Goal: Task Accomplishment & Management: Manage account settings

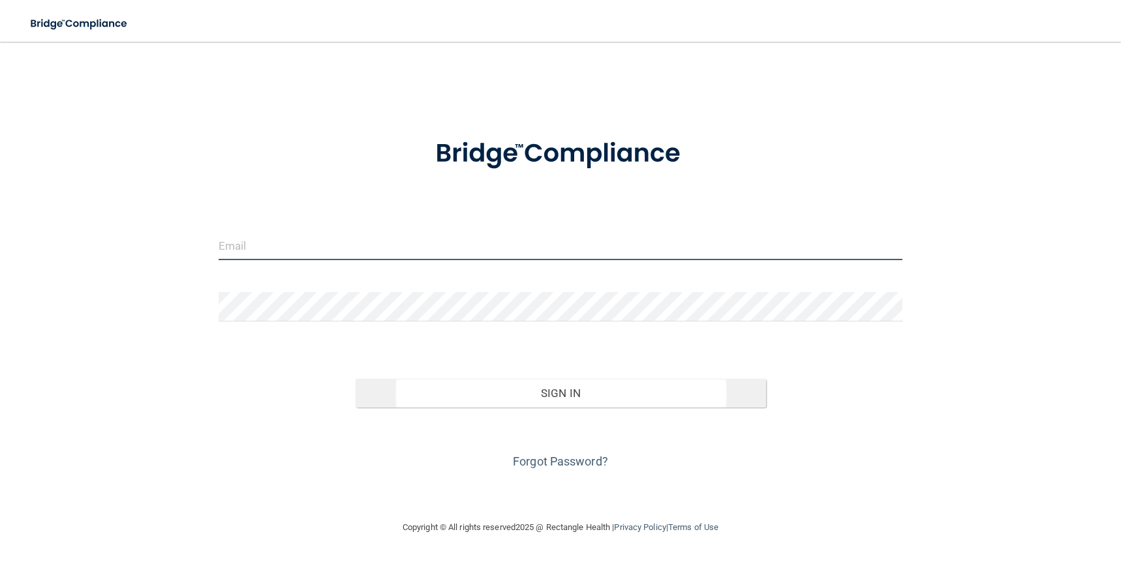
type input "[PERSON_NAME][EMAIL_ADDRESS][PERSON_NAME][DOMAIN_NAME]"
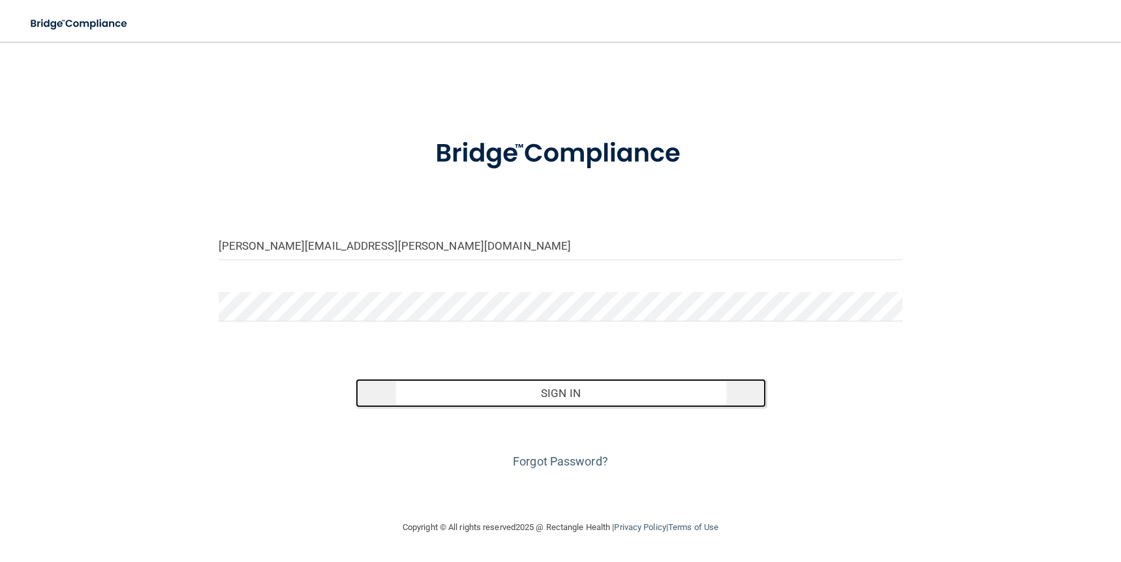
click at [557, 400] on button "Sign In" at bounding box center [561, 393] width 410 height 29
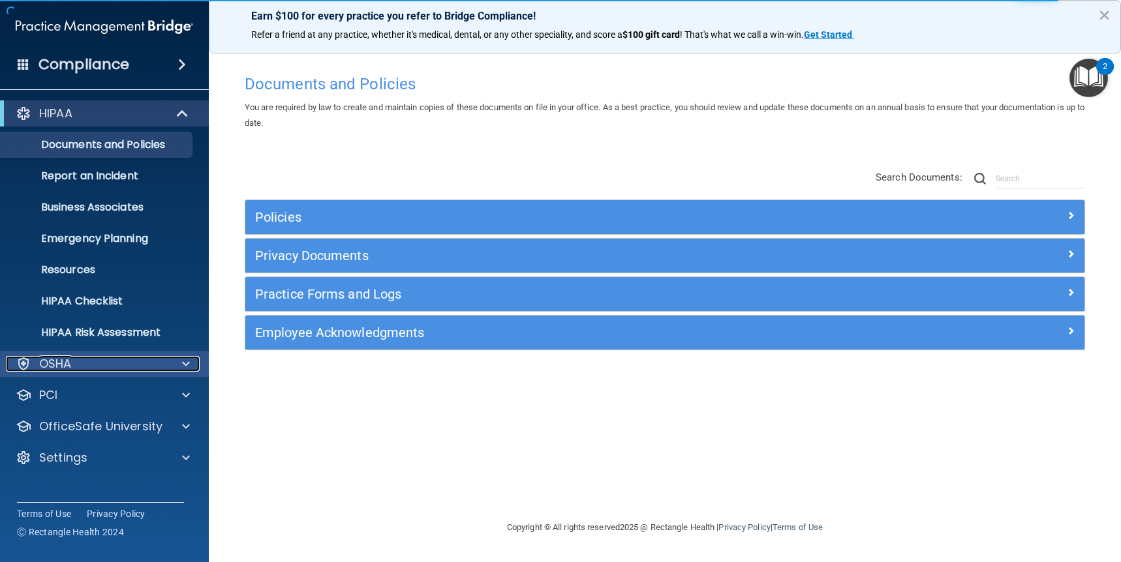
click at [186, 365] on span at bounding box center [186, 364] width 8 height 16
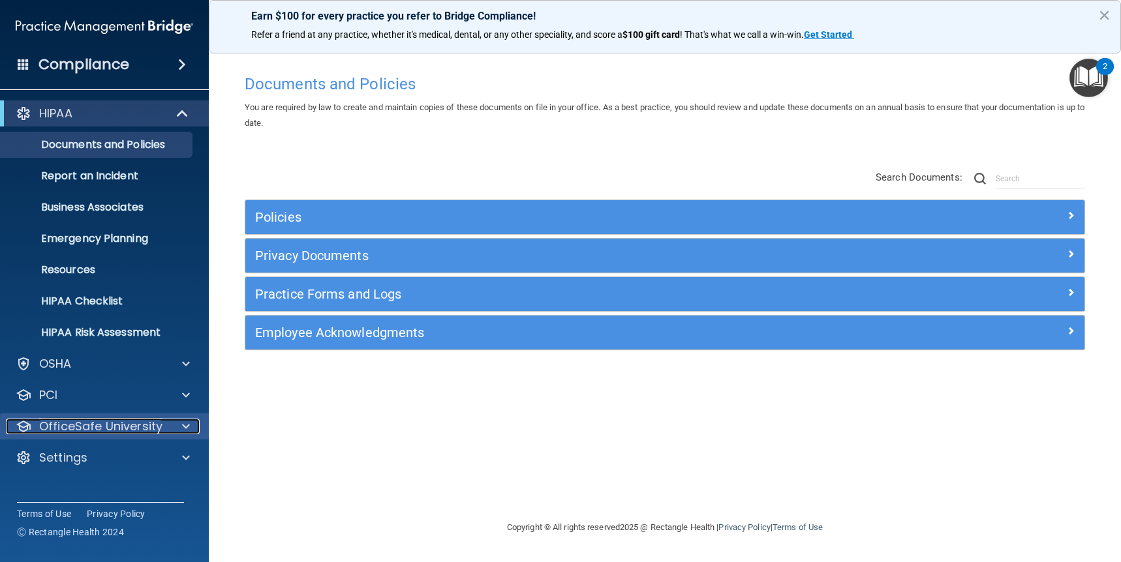
click at [189, 425] on span at bounding box center [186, 427] width 8 height 16
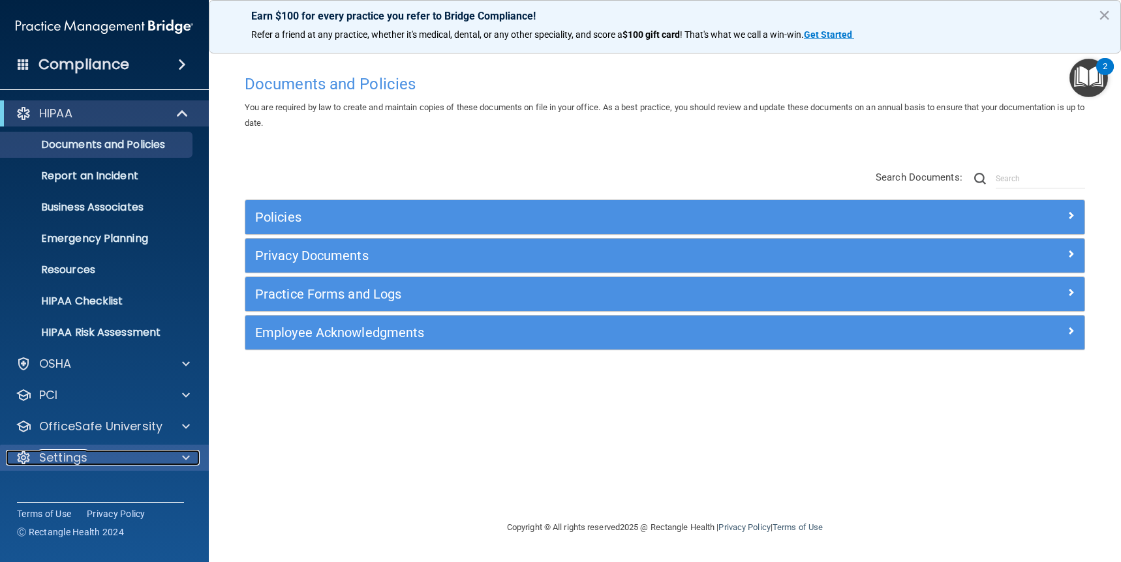
click at [181, 459] on div at bounding box center [184, 458] width 33 height 16
click at [94, 489] on p "My Account" at bounding box center [97, 489] width 178 height 13
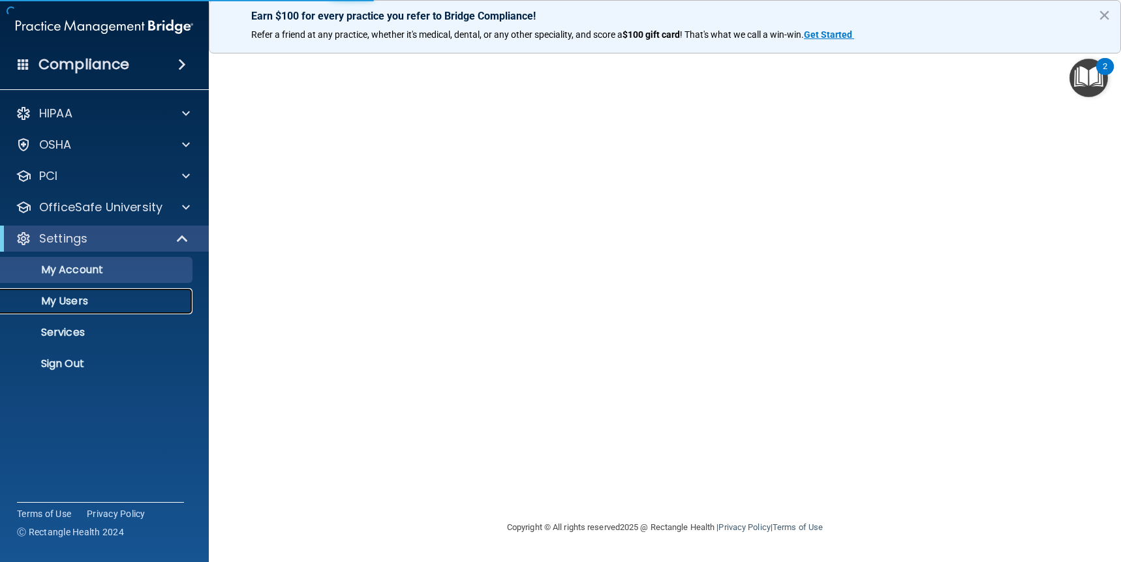
click at [74, 298] on p "My Users" at bounding box center [97, 301] width 178 height 13
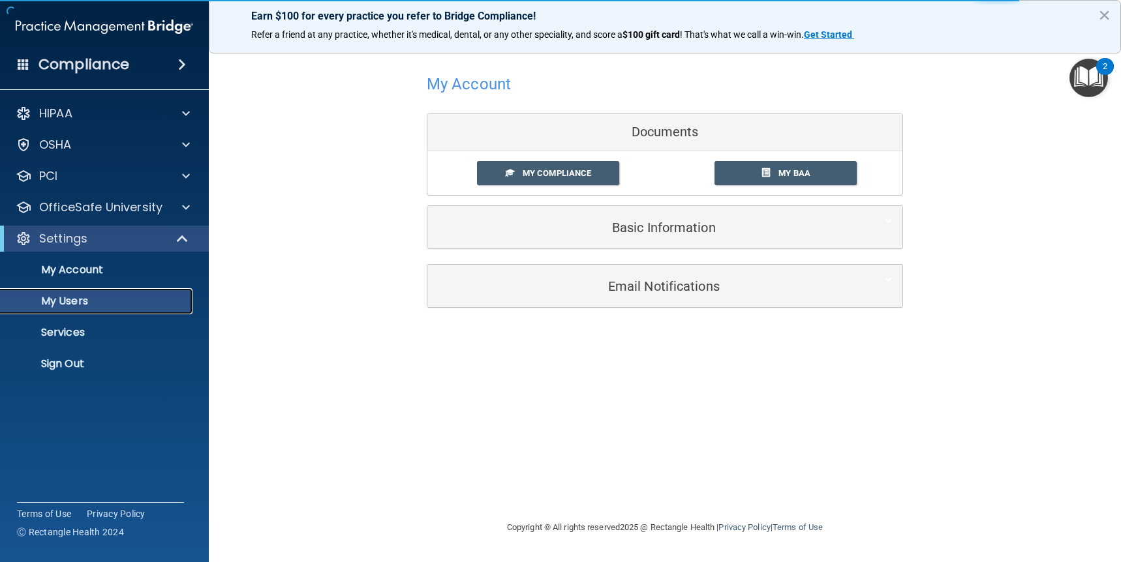
select select "20"
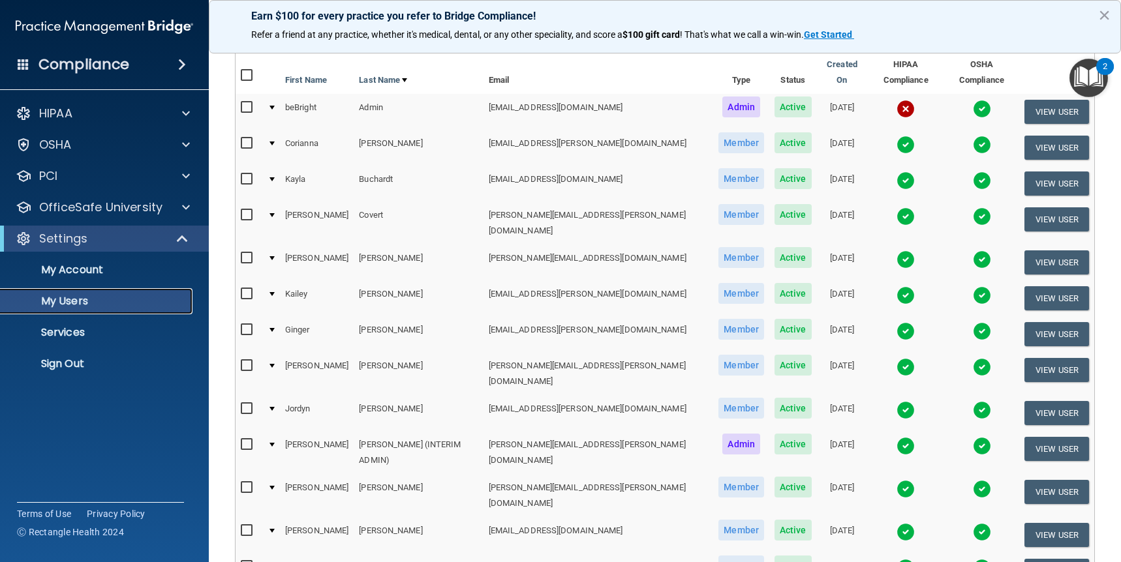
scroll to position [79, 0]
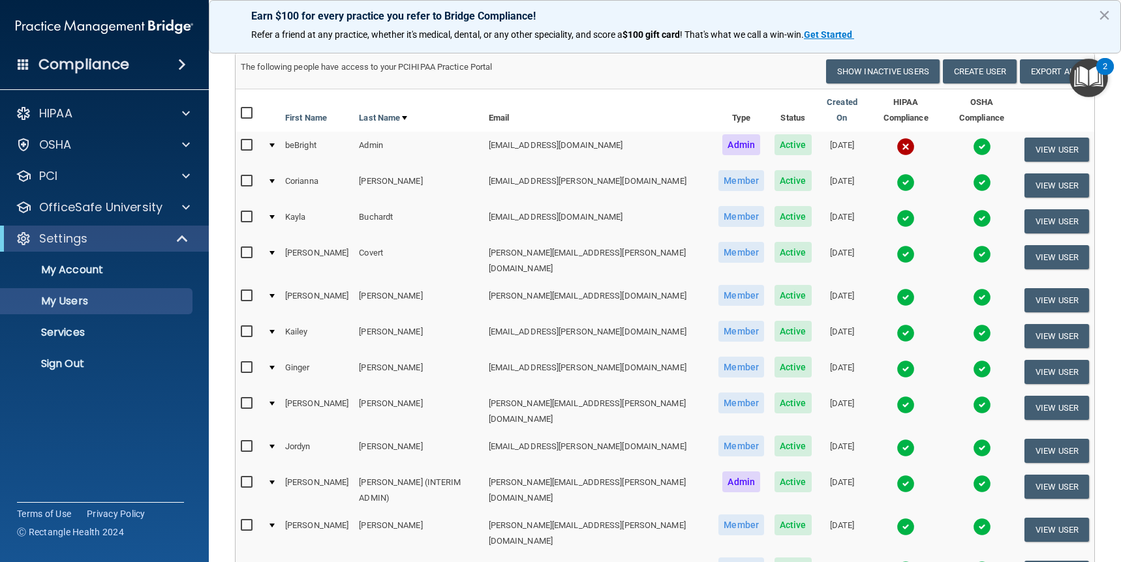
click at [244, 248] on input "checkbox" at bounding box center [248, 253] width 15 height 10
checkbox input "true"
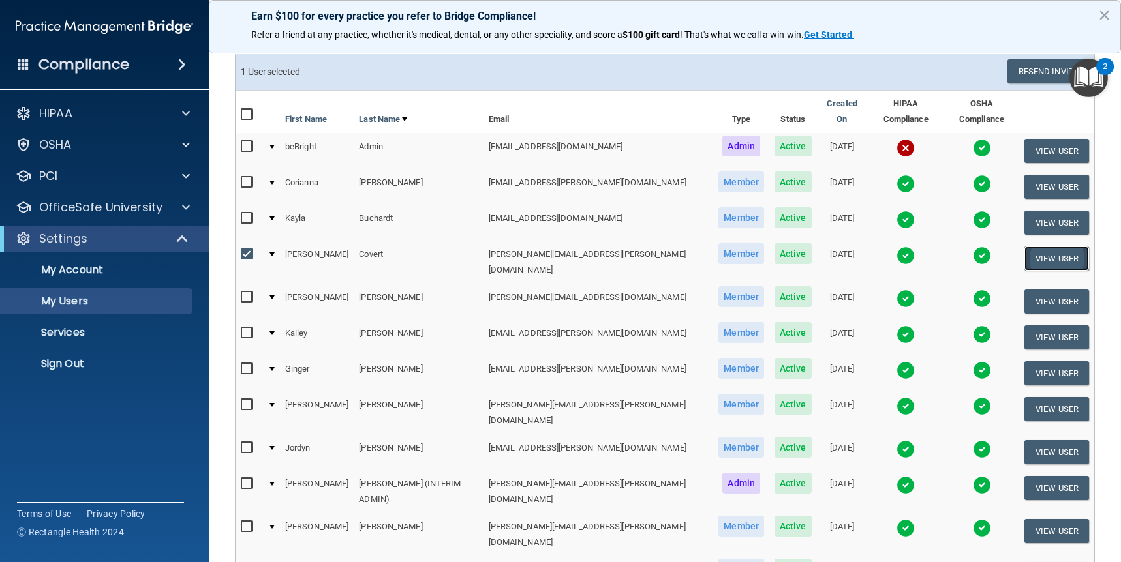
click at [1068, 250] on button "View User" at bounding box center [1056, 259] width 65 height 24
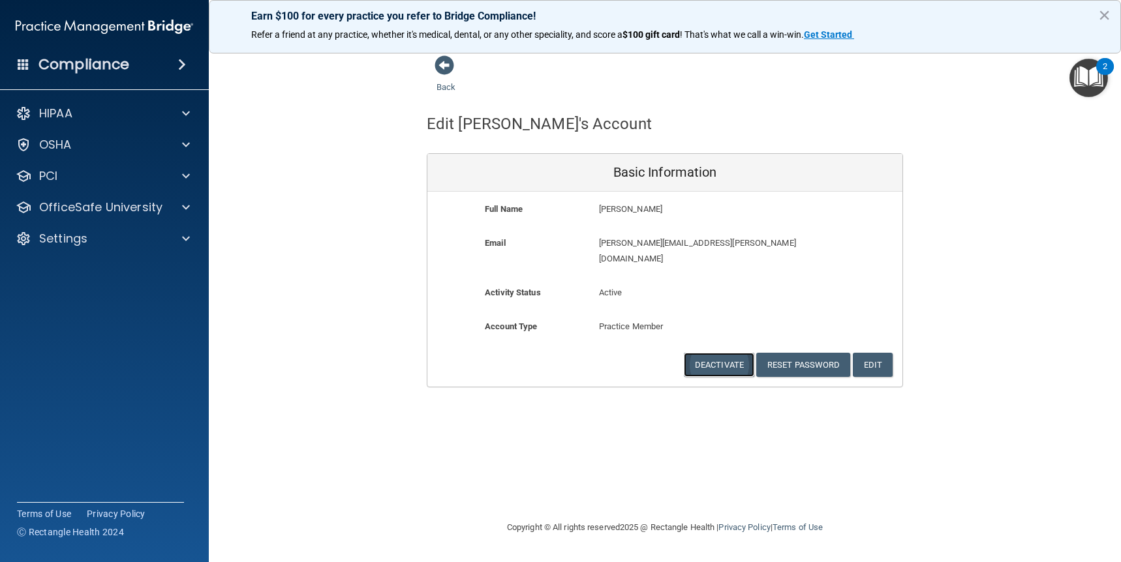
click at [729, 353] on button "Deactivate" at bounding box center [719, 365] width 70 height 24
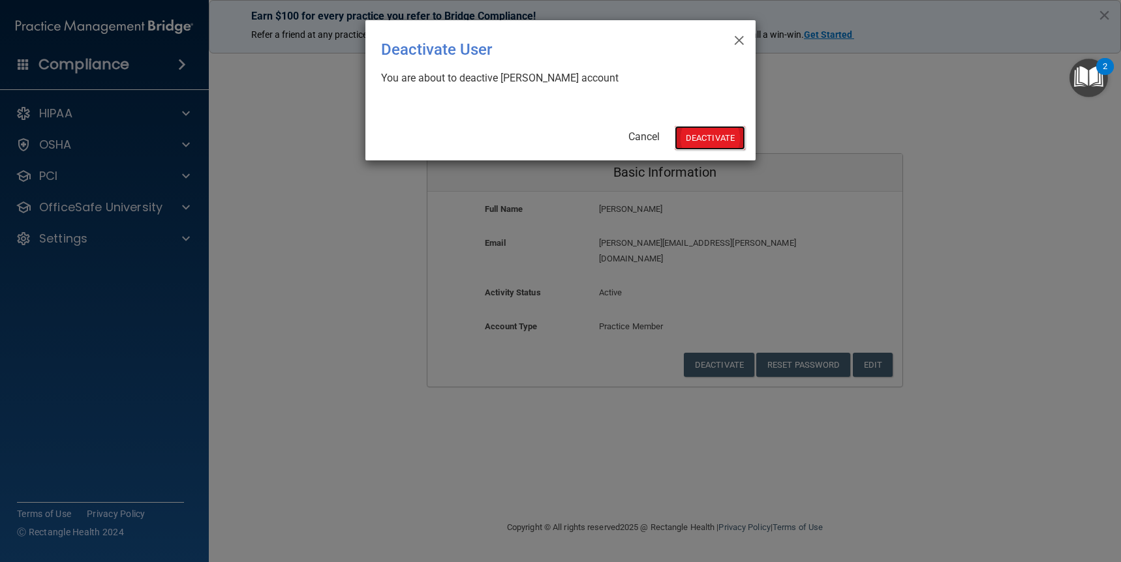
click at [719, 138] on button "Deactivate" at bounding box center [710, 138] width 70 height 24
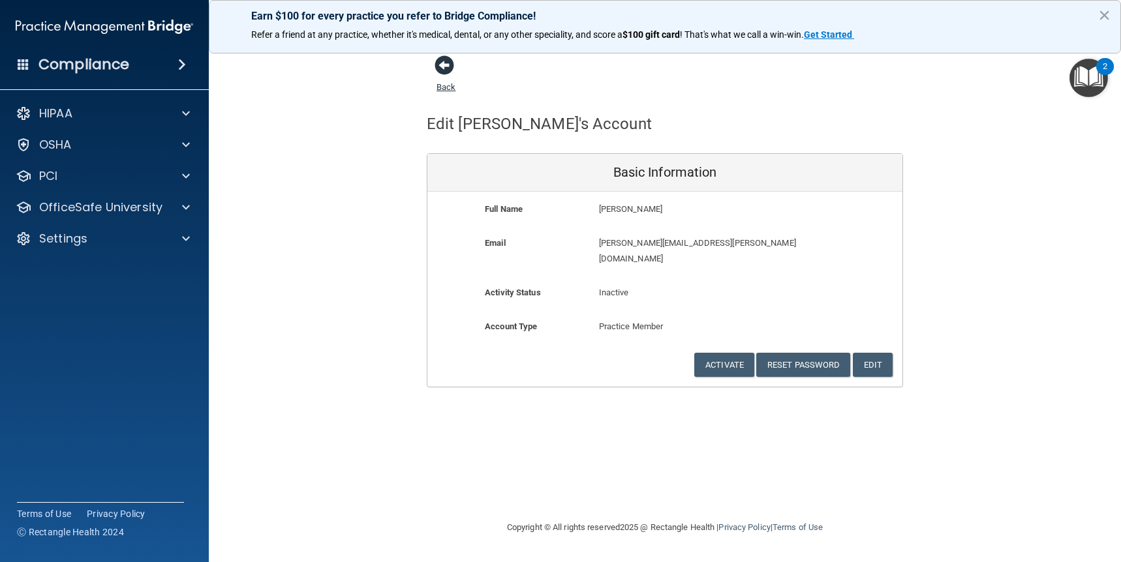
click at [450, 58] on span at bounding box center [445, 65] width 20 height 20
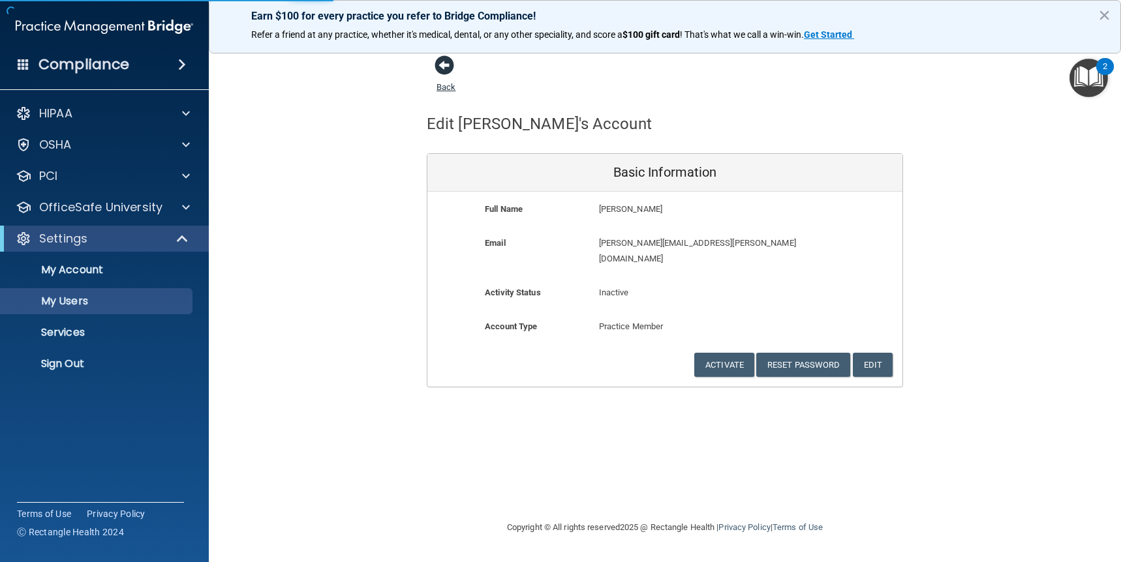
select select "20"
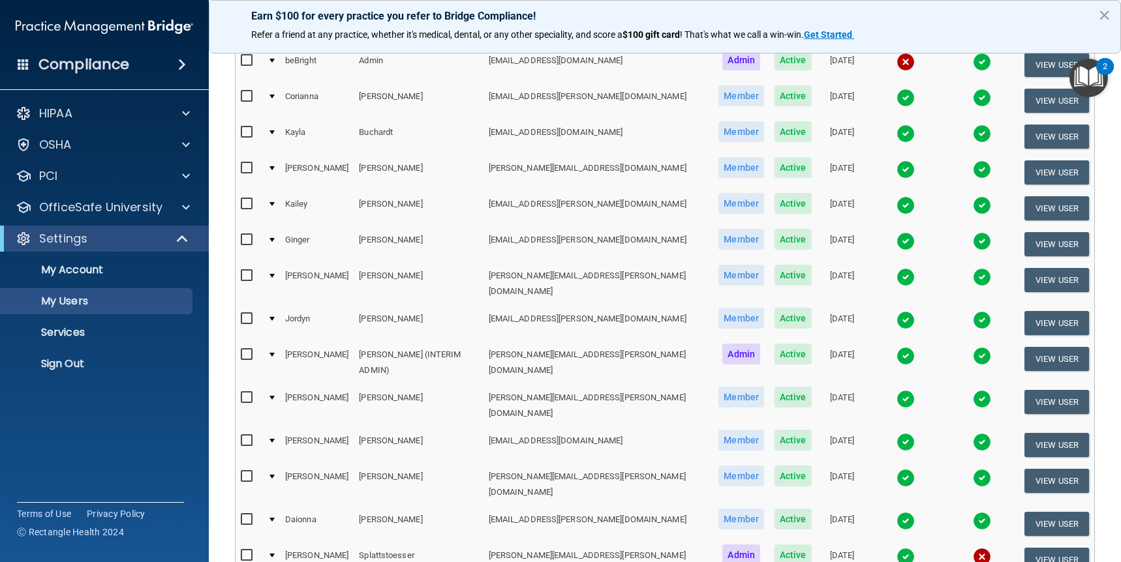
scroll to position [167, 0]
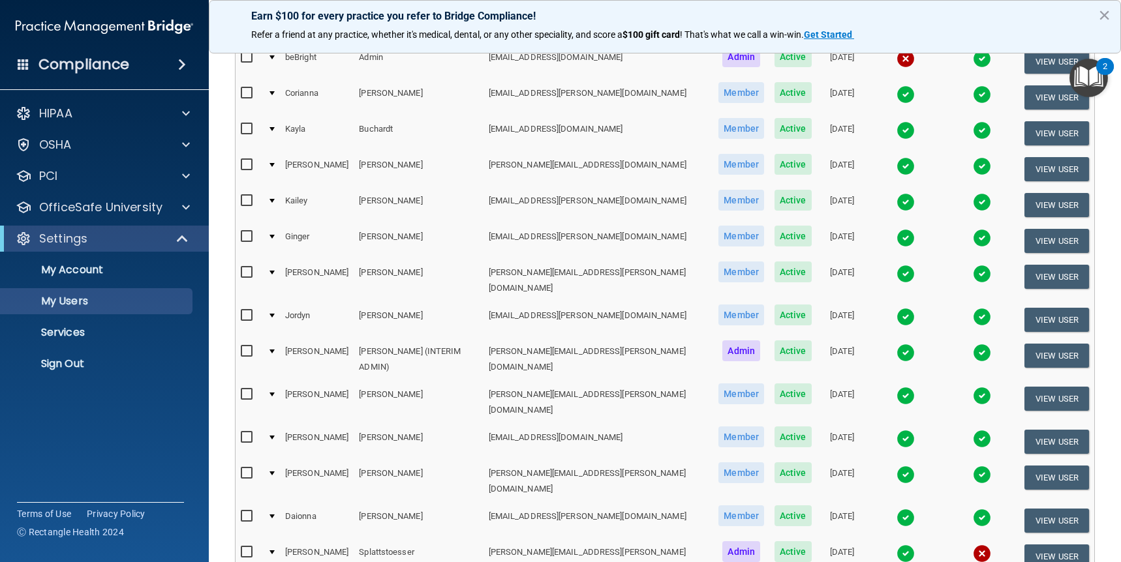
click at [247, 311] on input "checkbox" at bounding box center [248, 316] width 15 height 10
checkbox input "true"
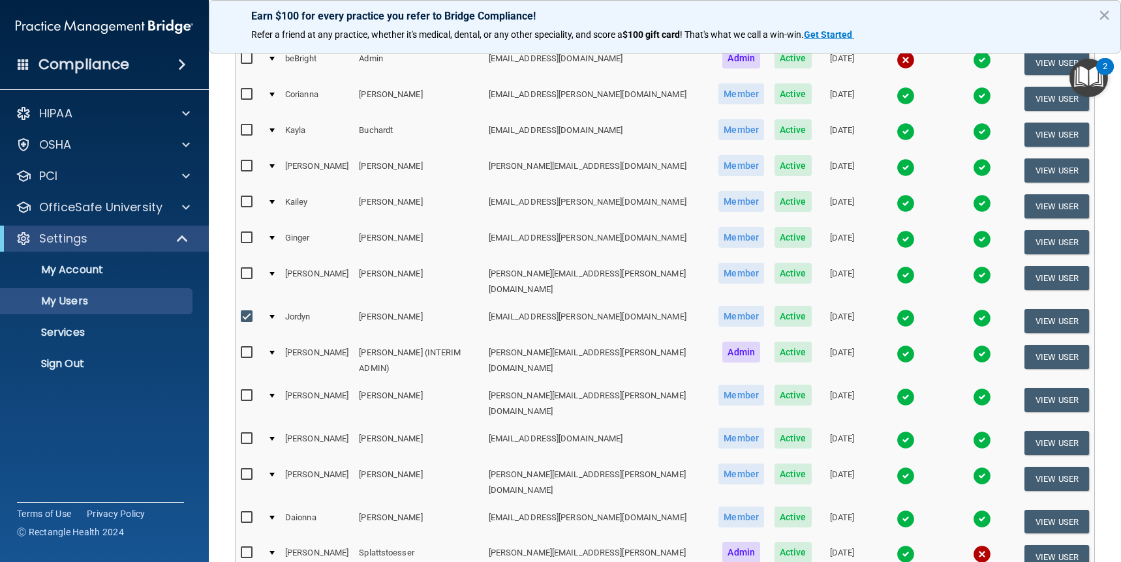
scroll to position [168, 0]
click at [775, 305] on span "Active" at bounding box center [793, 315] width 37 height 21
click at [1045, 309] on button "View User" at bounding box center [1056, 321] width 65 height 24
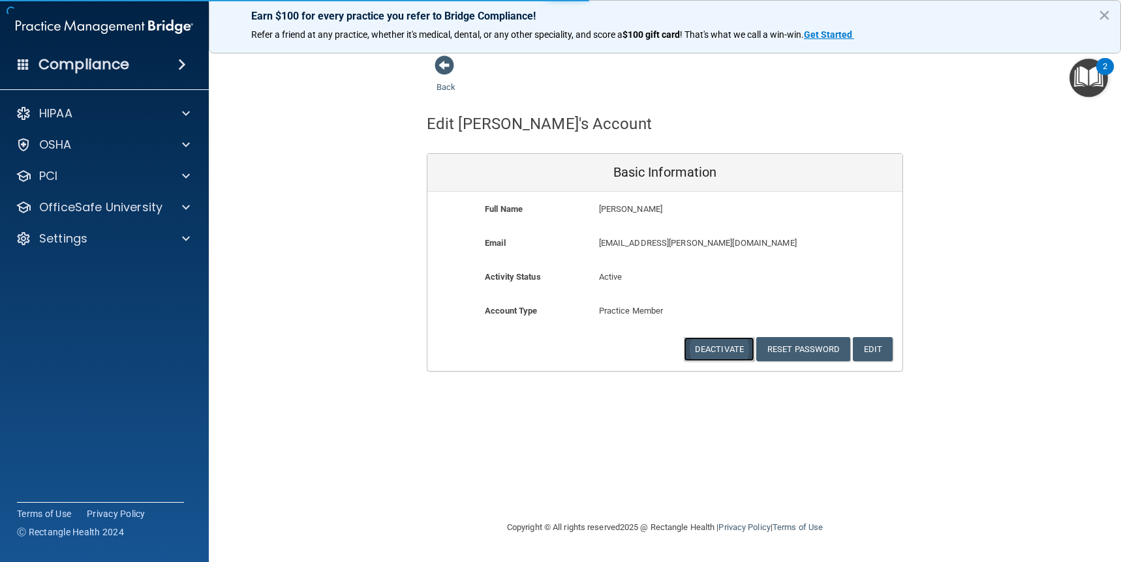
click at [716, 349] on button "Deactivate" at bounding box center [719, 349] width 70 height 24
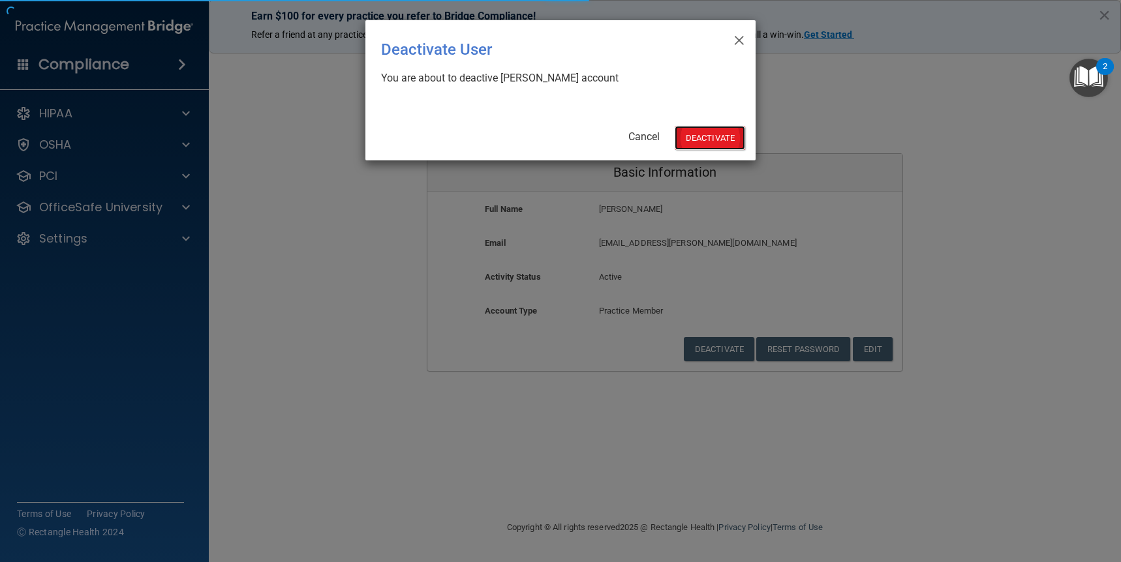
click at [711, 135] on button "Deactivate" at bounding box center [710, 138] width 70 height 24
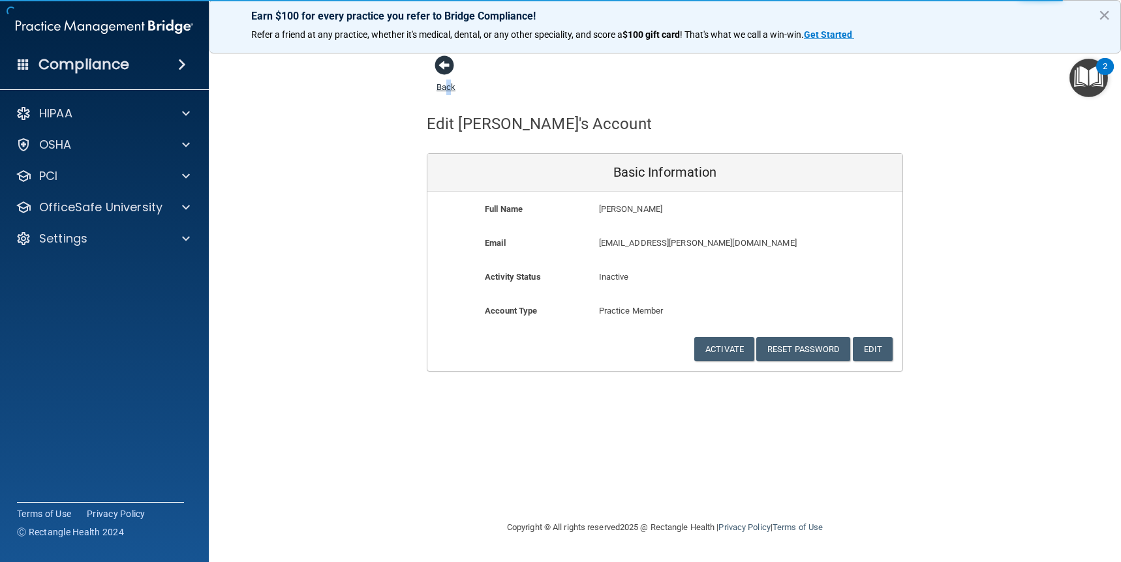
click at [448, 88] on link "Back" at bounding box center [446, 79] width 19 height 25
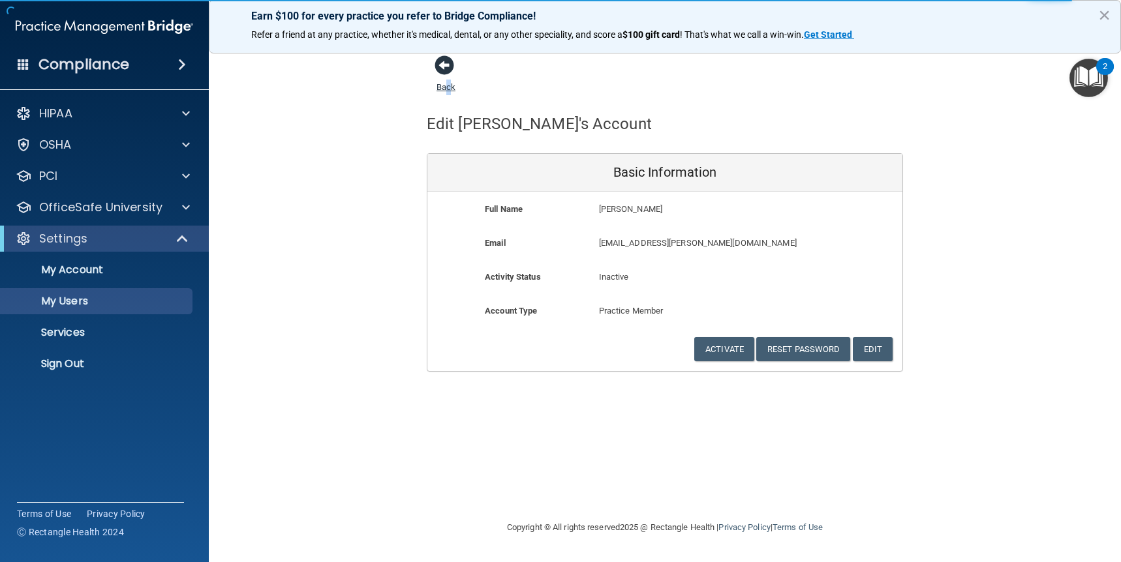
select select "20"
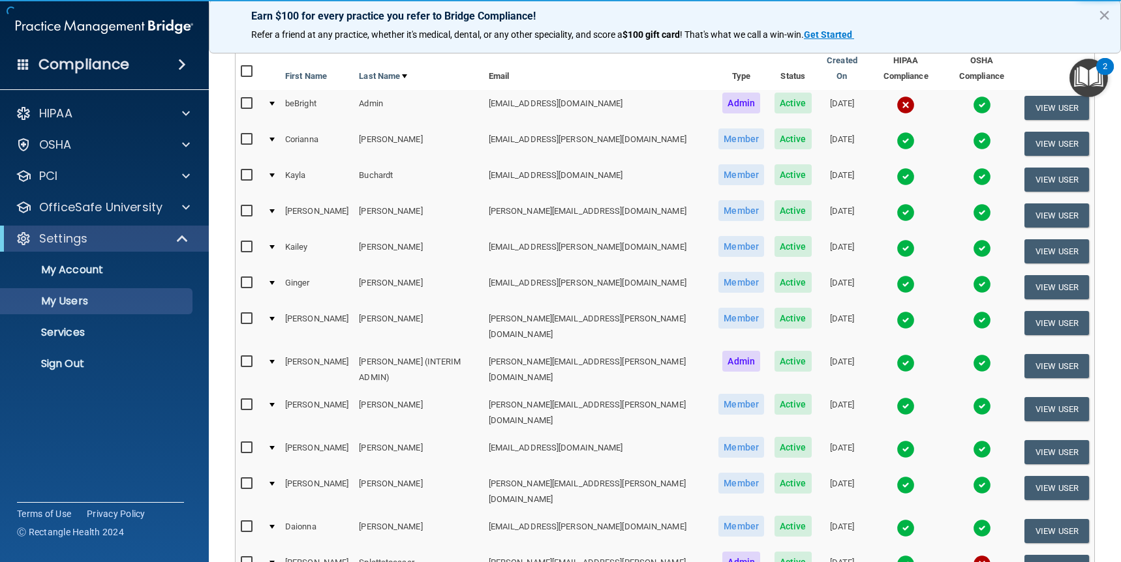
scroll to position [123, 0]
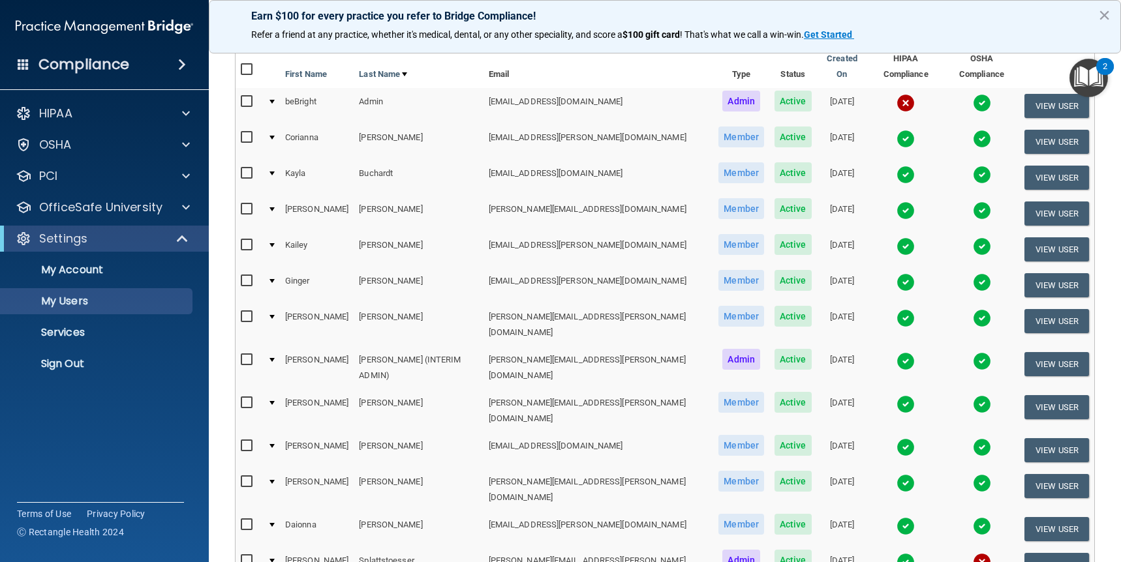
click at [244, 441] on input "checkbox" at bounding box center [248, 446] width 15 height 10
checkbox input "true"
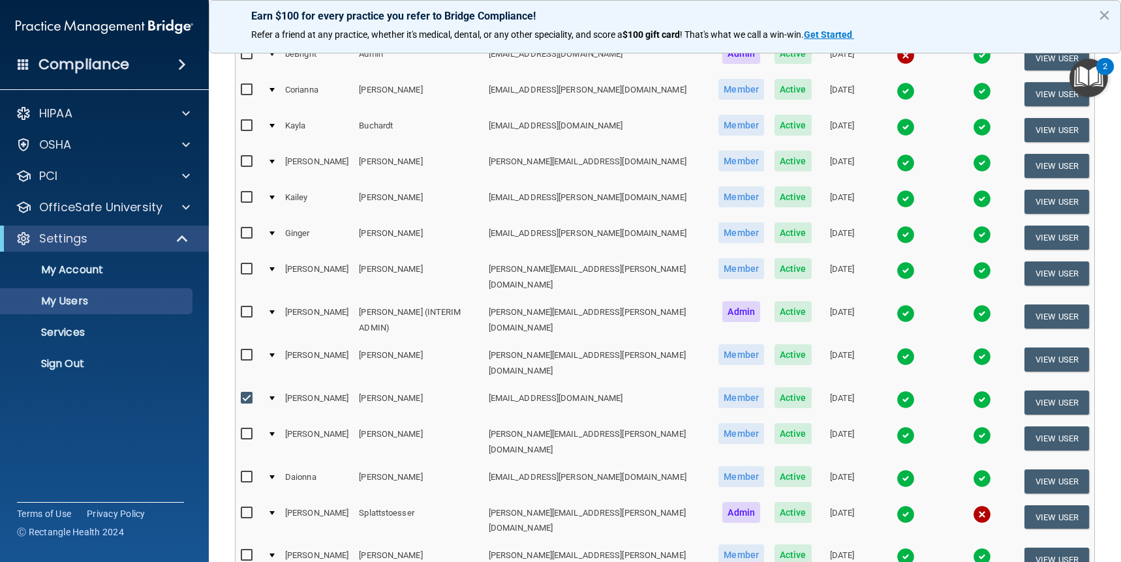
scroll to position [174, 0]
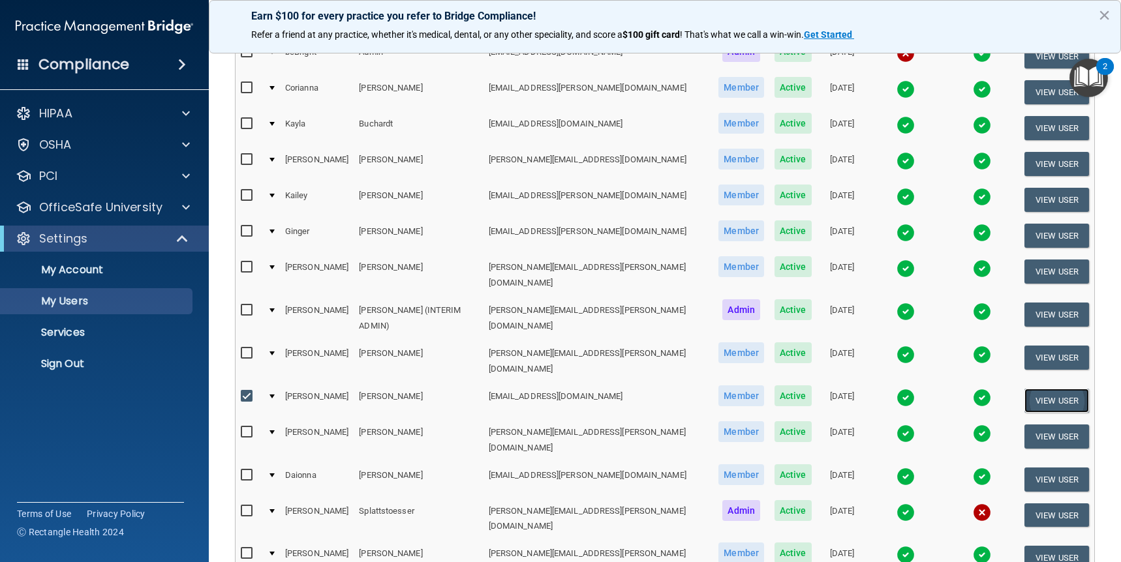
click at [1056, 389] on button "View User" at bounding box center [1056, 401] width 65 height 24
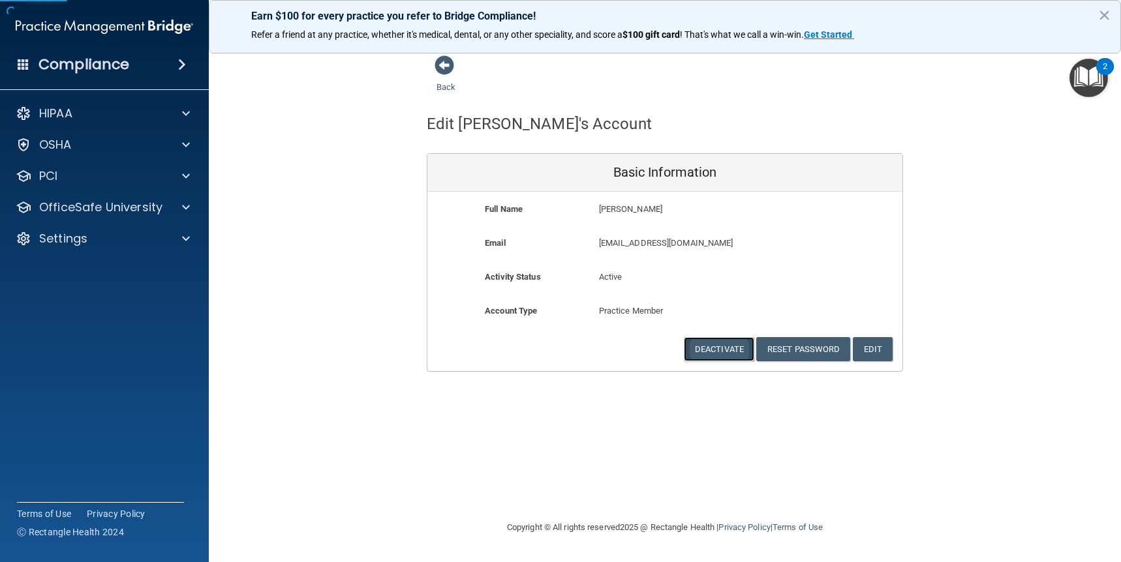
click at [718, 352] on button "Deactivate" at bounding box center [719, 349] width 70 height 24
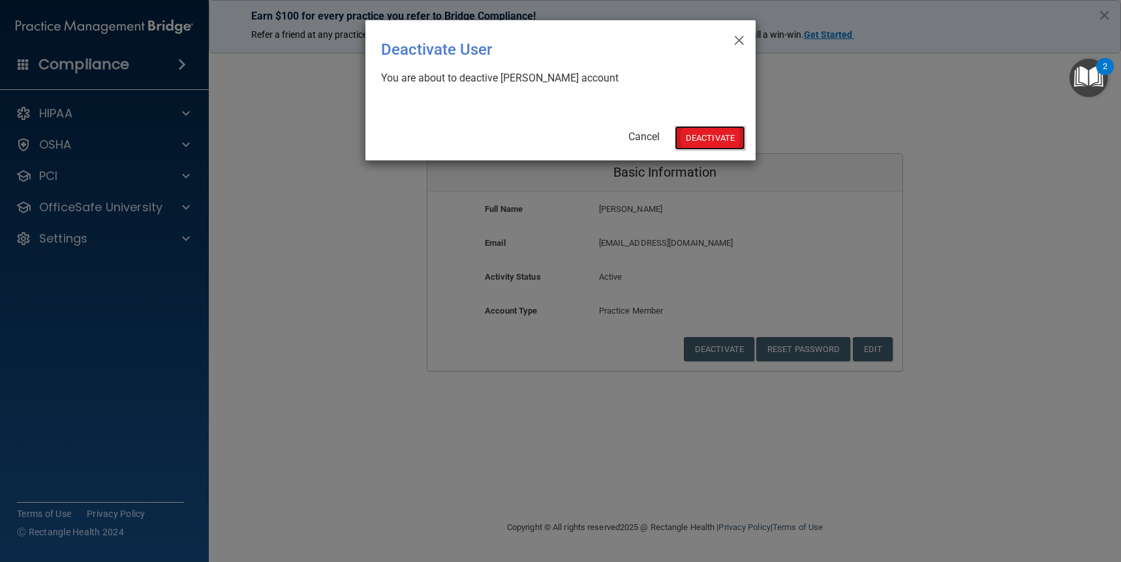
click at [711, 132] on button "Deactivate" at bounding box center [710, 138] width 70 height 24
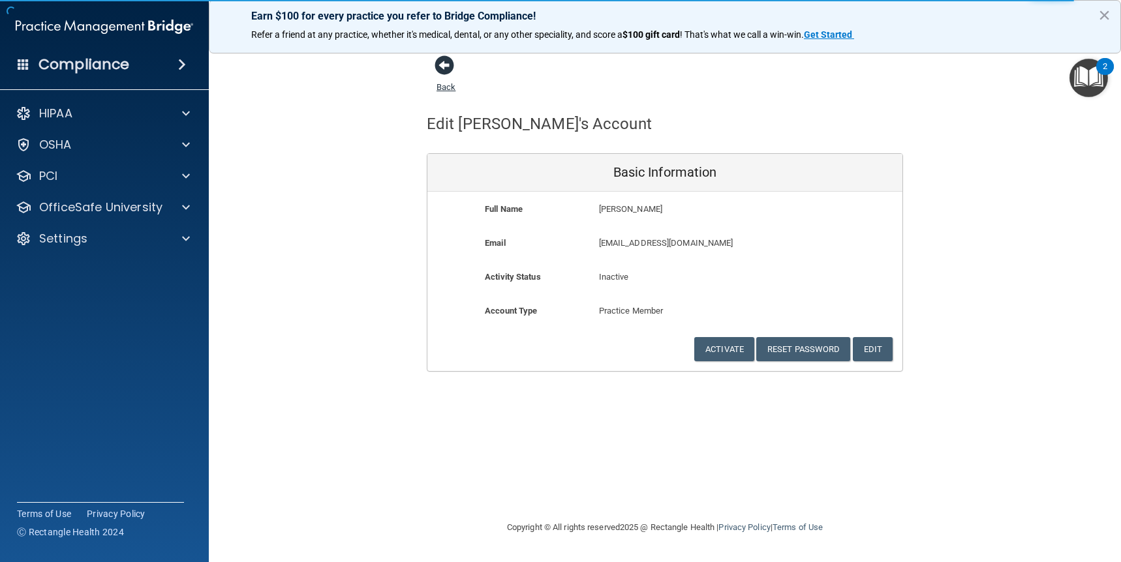
click at [448, 65] on span at bounding box center [445, 65] width 20 height 20
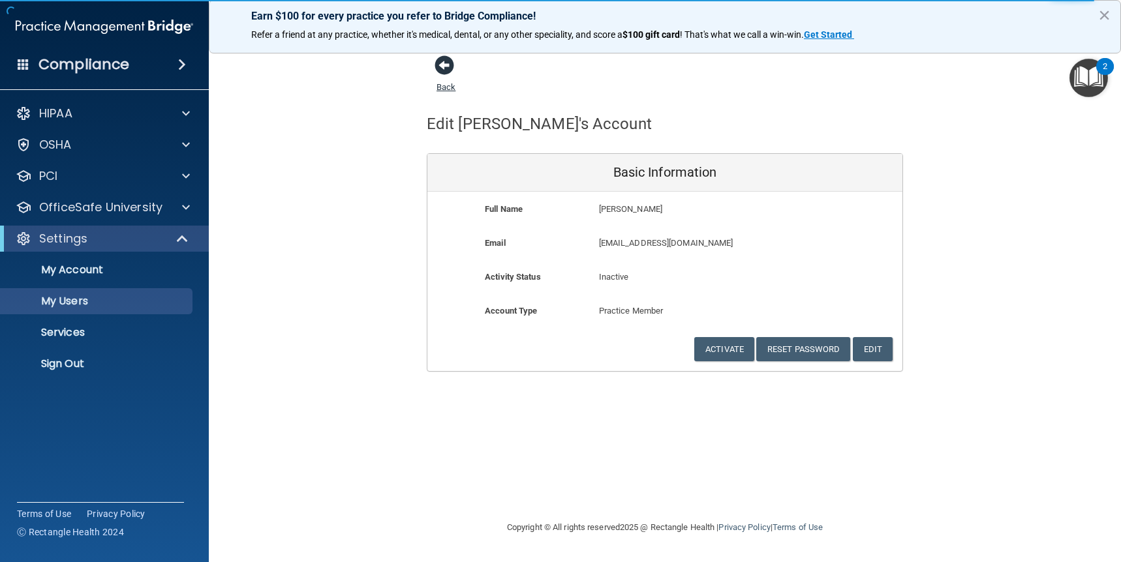
select select "20"
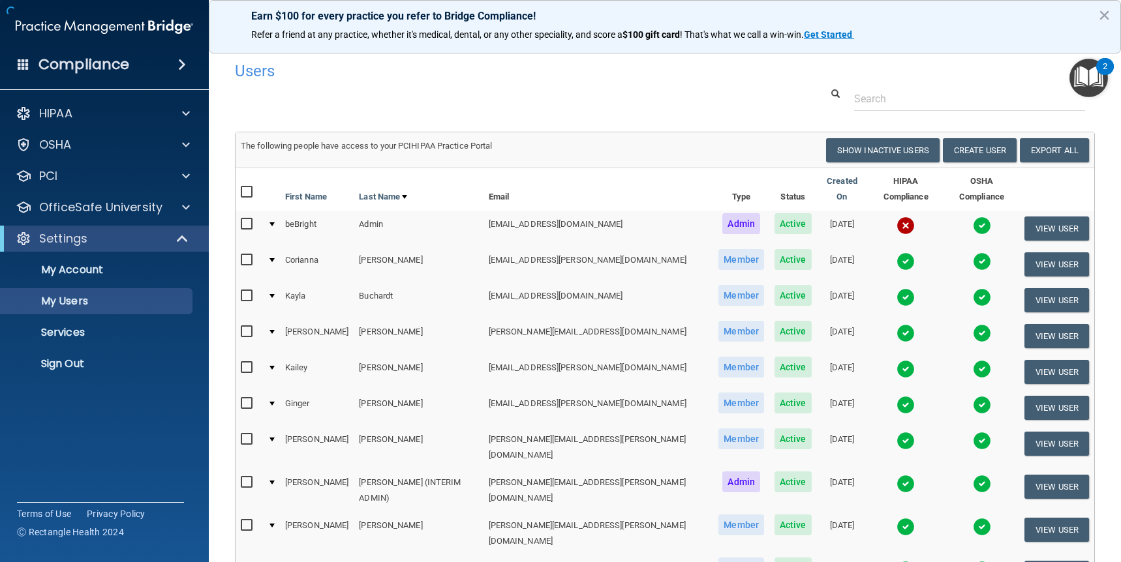
click at [448, 89] on div at bounding box center [665, 99] width 880 height 24
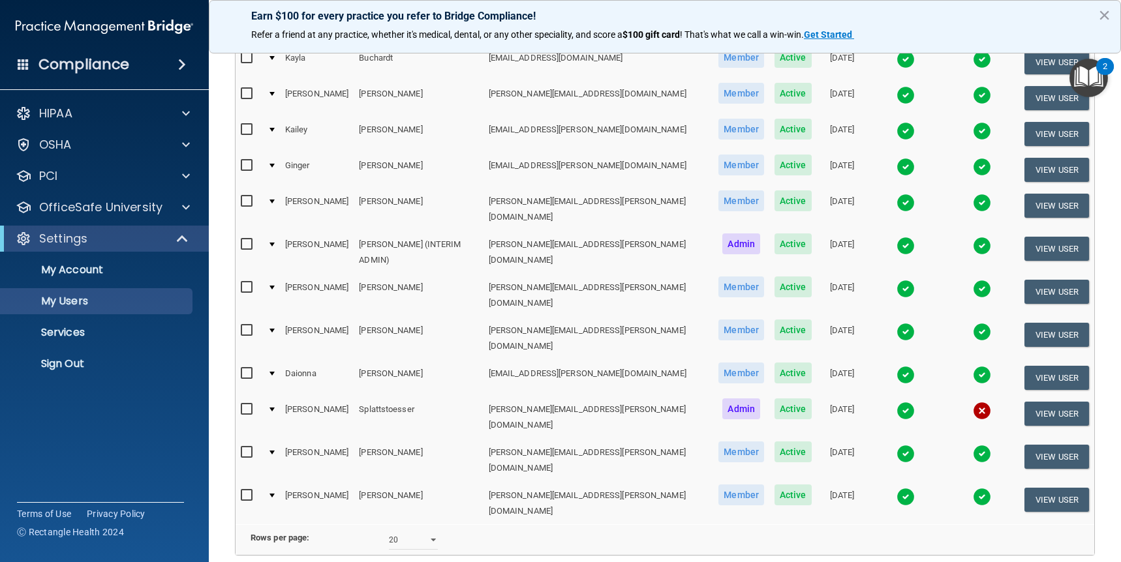
scroll to position [244, 0]
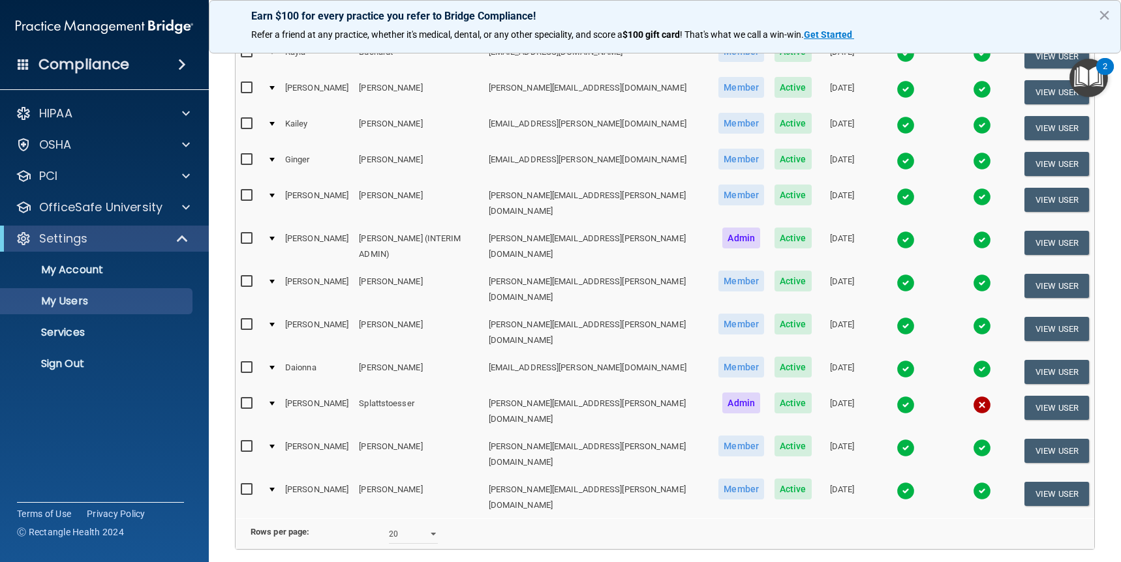
click at [247, 320] on input "checkbox" at bounding box center [248, 325] width 15 height 10
checkbox input "true"
click at [1060, 318] on button "View User" at bounding box center [1056, 330] width 65 height 24
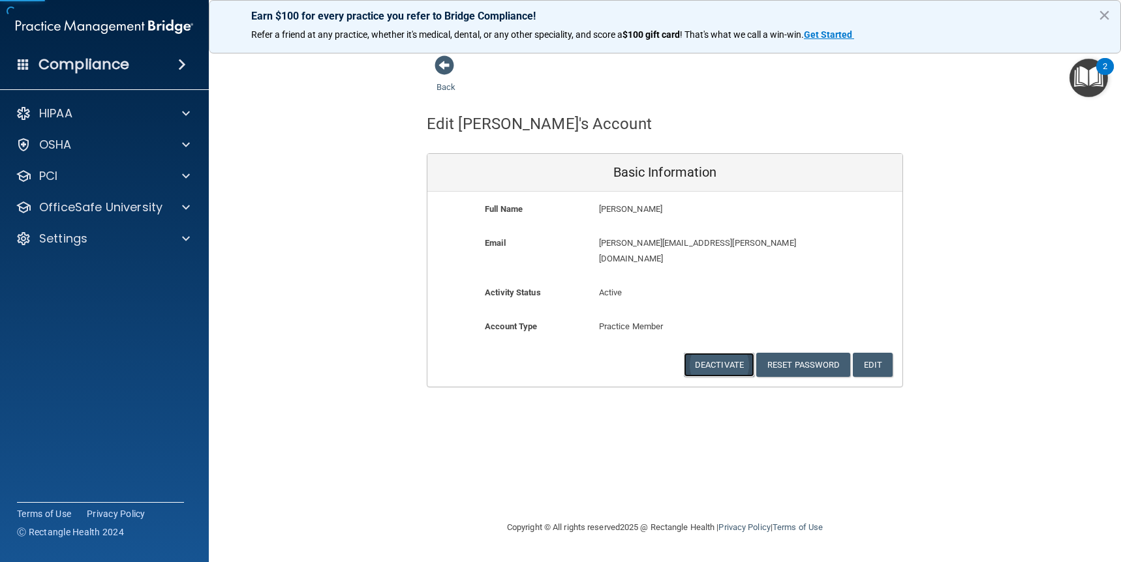
click at [720, 353] on button "Deactivate" at bounding box center [719, 365] width 70 height 24
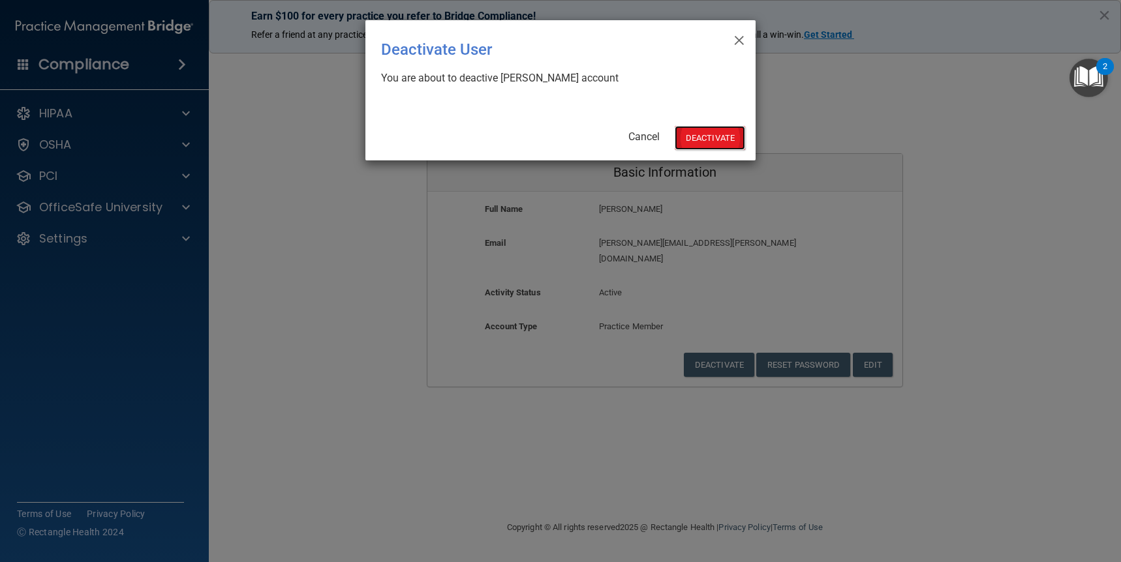
click at [710, 139] on button "Deactivate" at bounding box center [710, 138] width 70 height 24
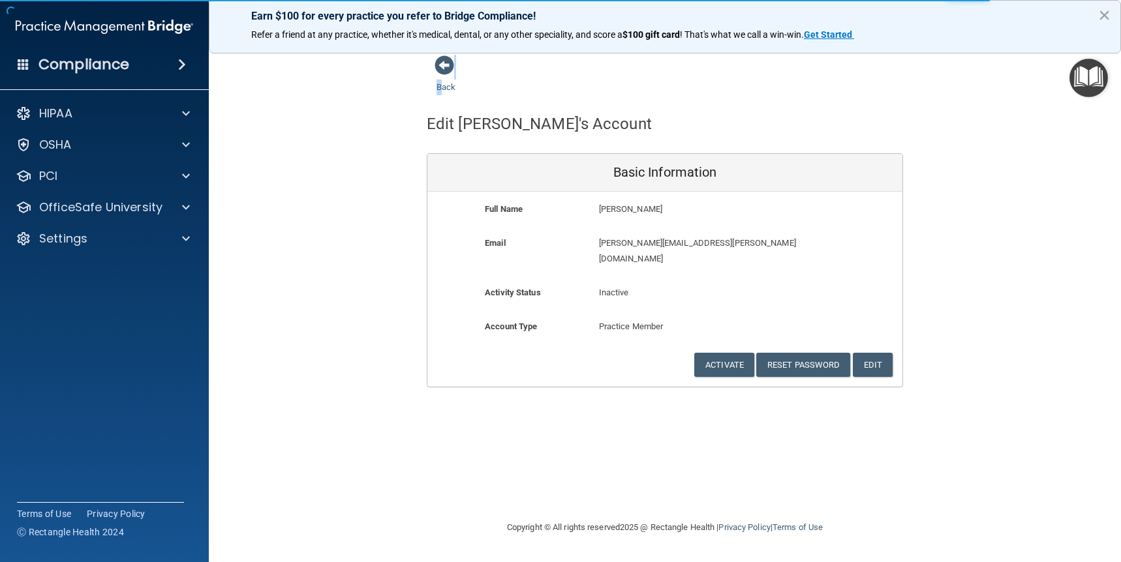
click at [440, 79] on div "Back" at bounding box center [467, 75] width 80 height 40
click at [448, 87] on link "Back" at bounding box center [446, 79] width 19 height 25
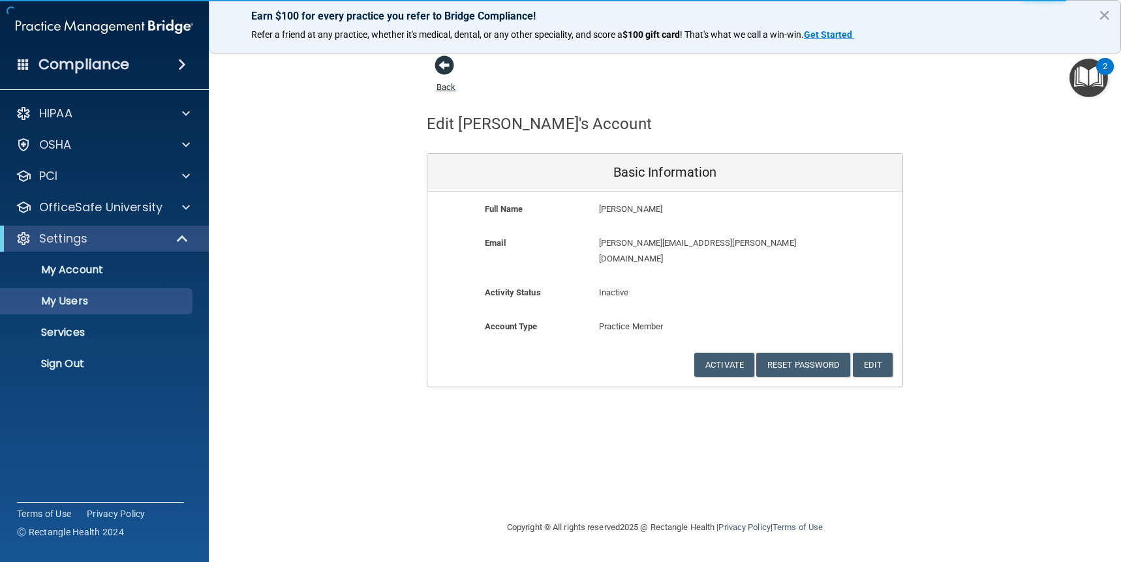
select select "20"
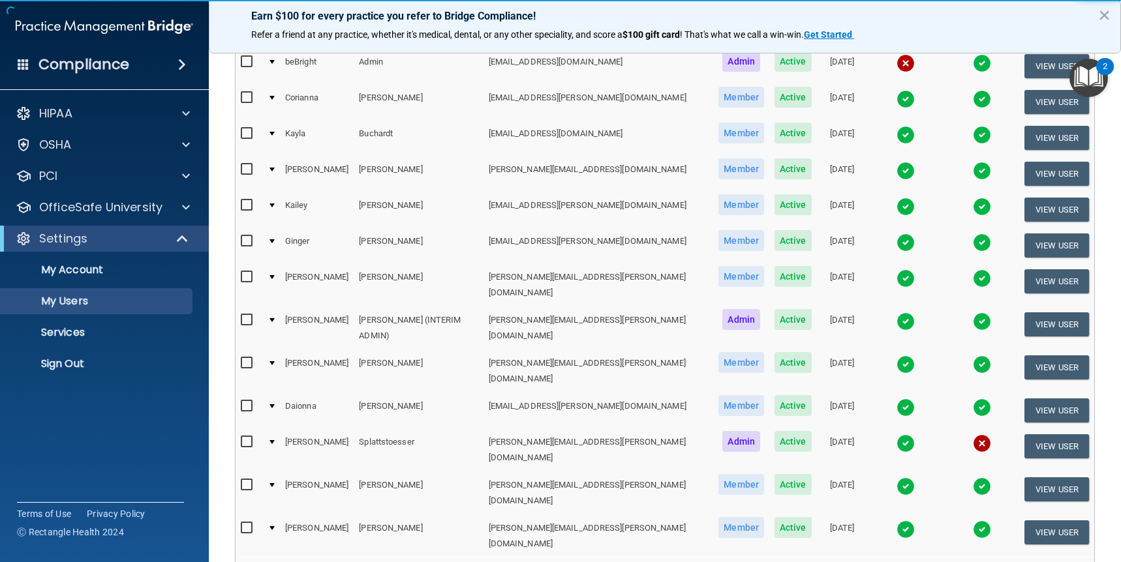
scroll to position [164, 0]
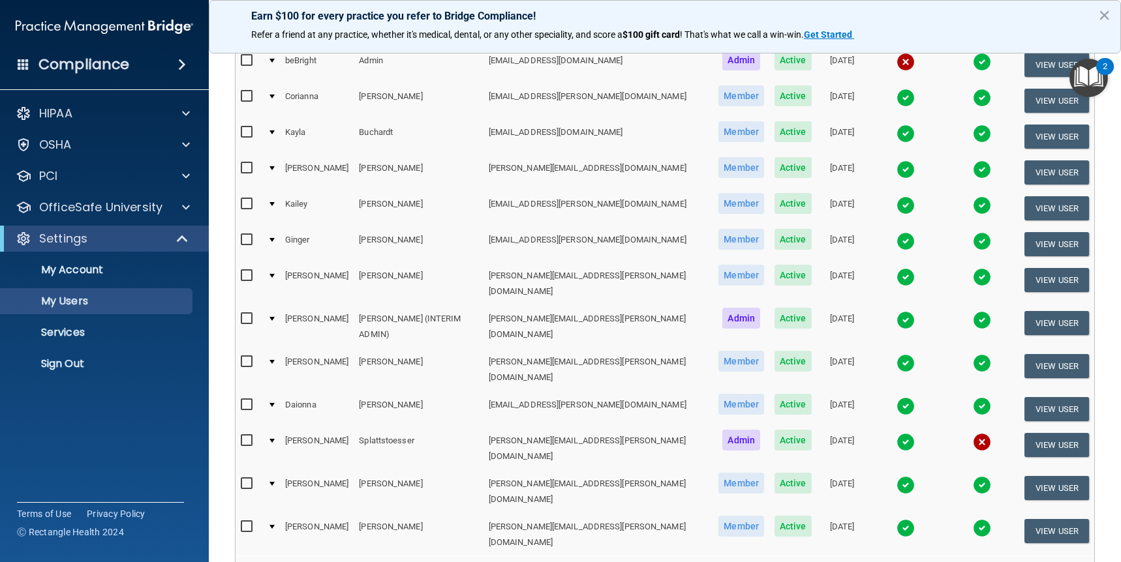
click at [243, 400] on input "checkbox" at bounding box center [248, 405] width 15 height 10
checkbox input "true"
click at [1066, 398] on button "View User" at bounding box center [1056, 410] width 65 height 24
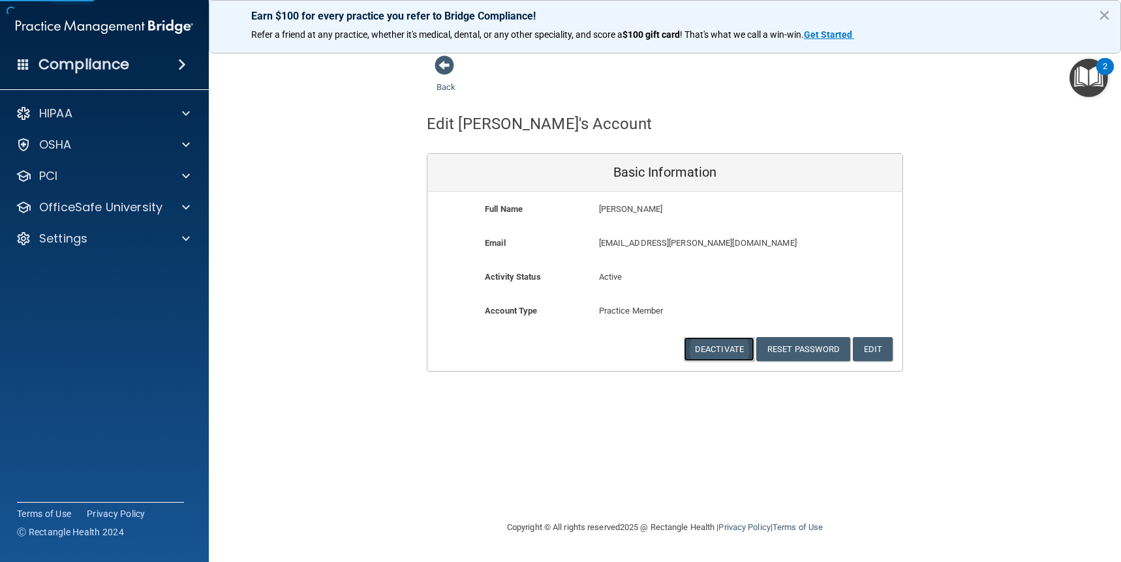
click at [728, 348] on button "Deactivate" at bounding box center [719, 349] width 70 height 24
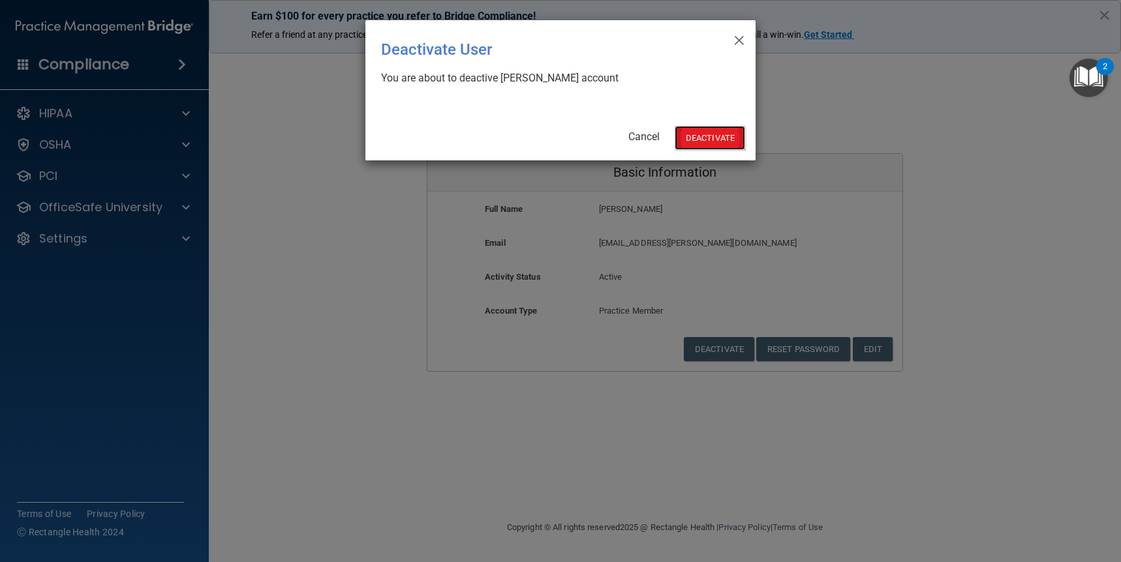
click at [697, 138] on button "Deactivate" at bounding box center [710, 138] width 70 height 24
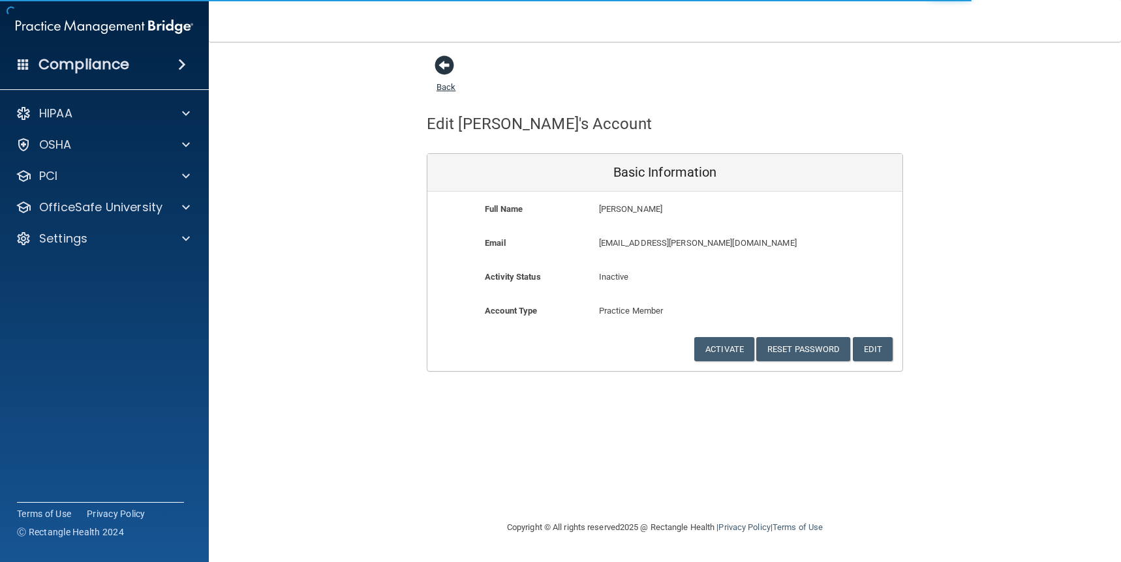
click at [446, 84] on link "Back" at bounding box center [446, 79] width 19 height 25
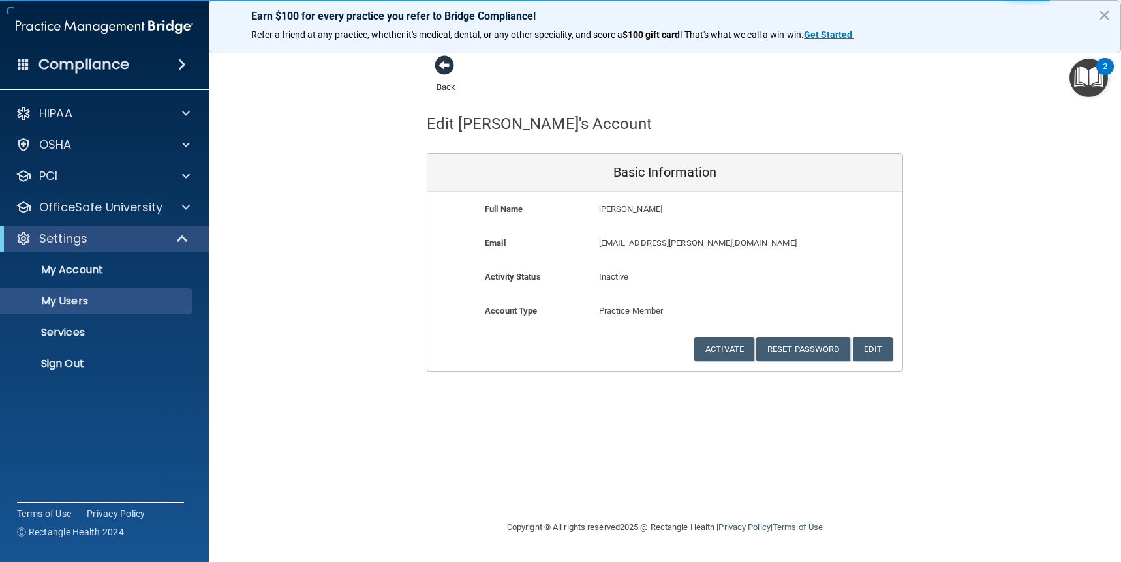
select select "20"
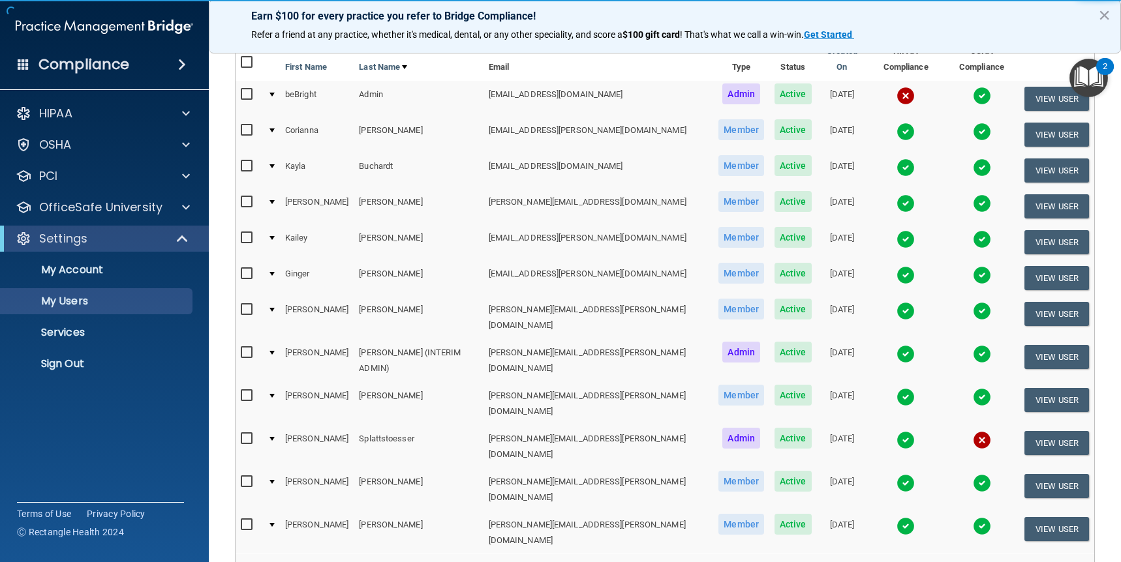
scroll to position [140, 0]
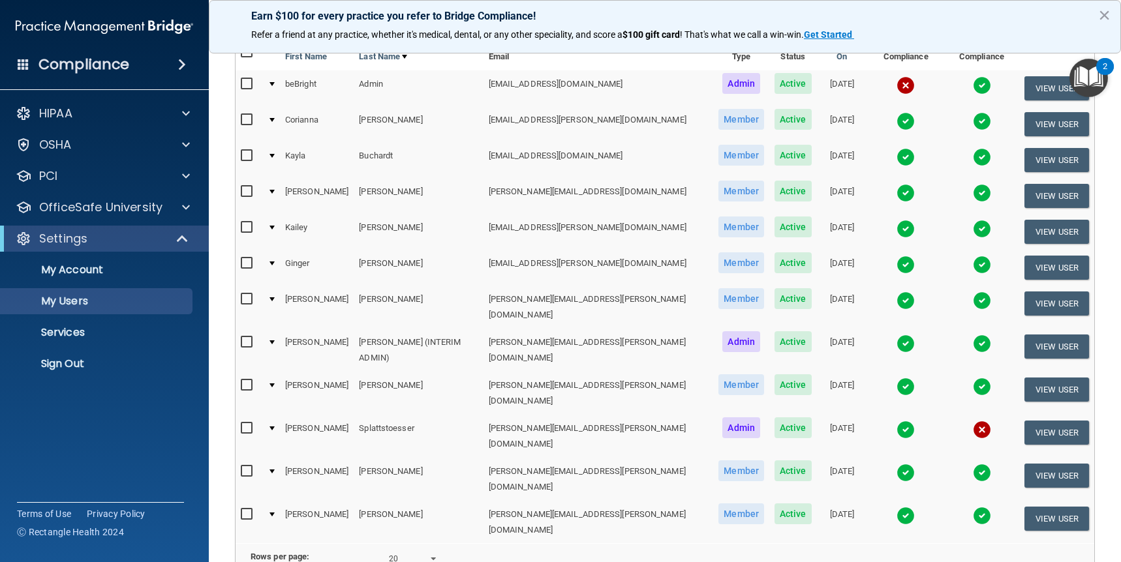
click at [252, 467] on input "checkbox" at bounding box center [248, 472] width 15 height 10
checkbox input "true"
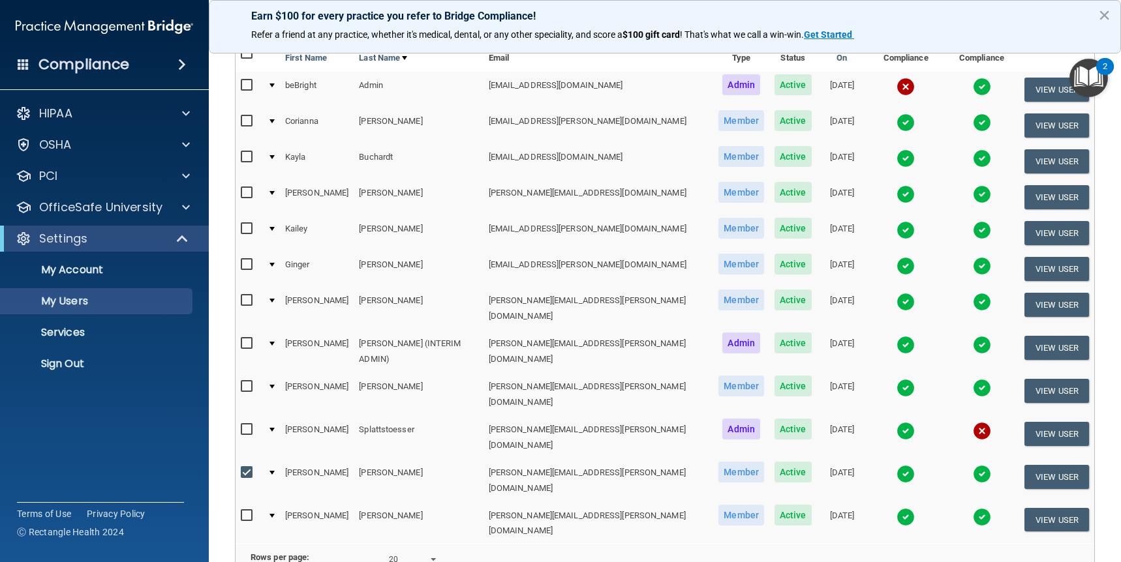
scroll to position [141, 0]
click at [1047, 465] on button "View User" at bounding box center [1056, 477] width 65 height 24
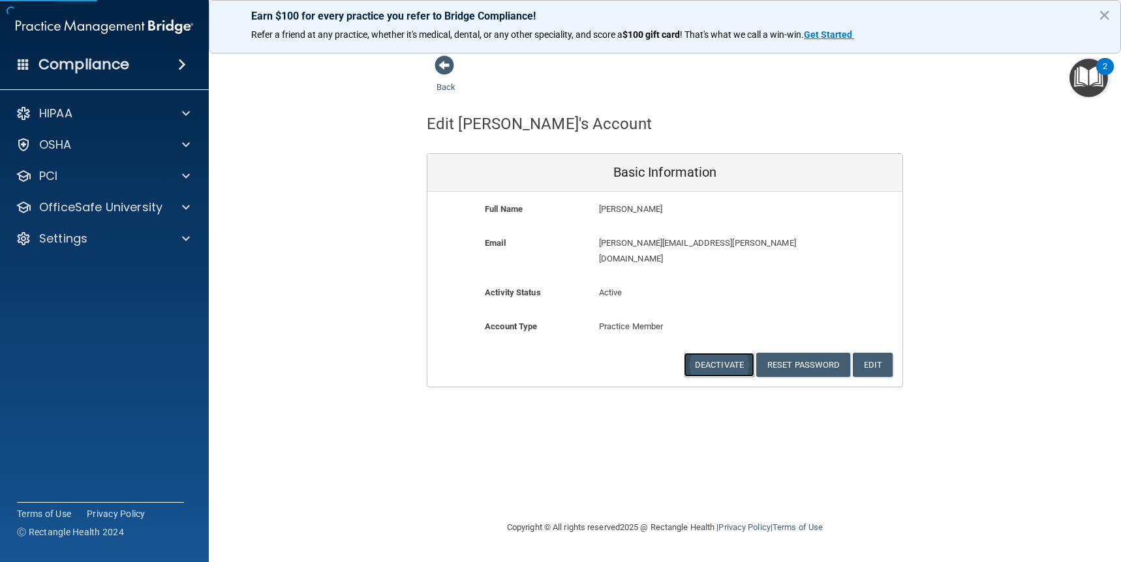
click at [711, 353] on button "Deactivate" at bounding box center [719, 365] width 70 height 24
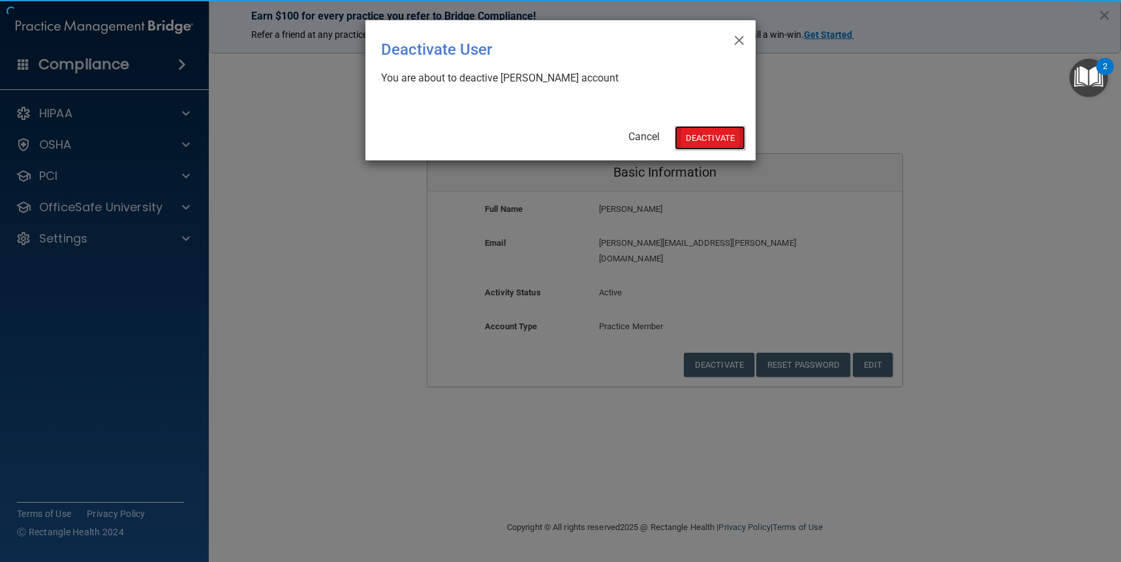
click at [722, 139] on button "Deactivate" at bounding box center [710, 138] width 70 height 24
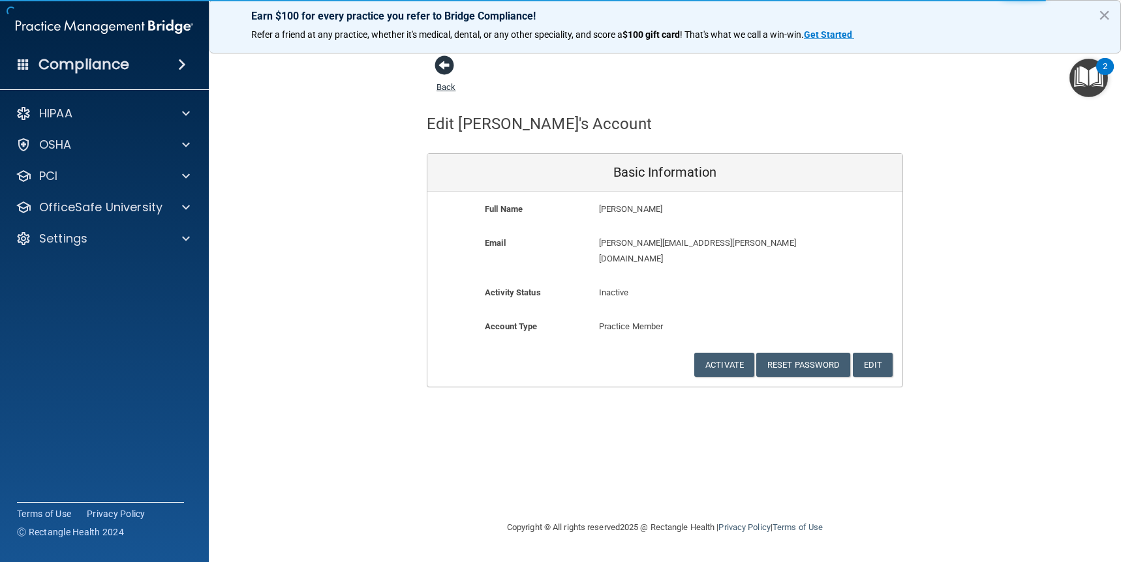
click at [451, 87] on link "Back" at bounding box center [446, 79] width 19 height 25
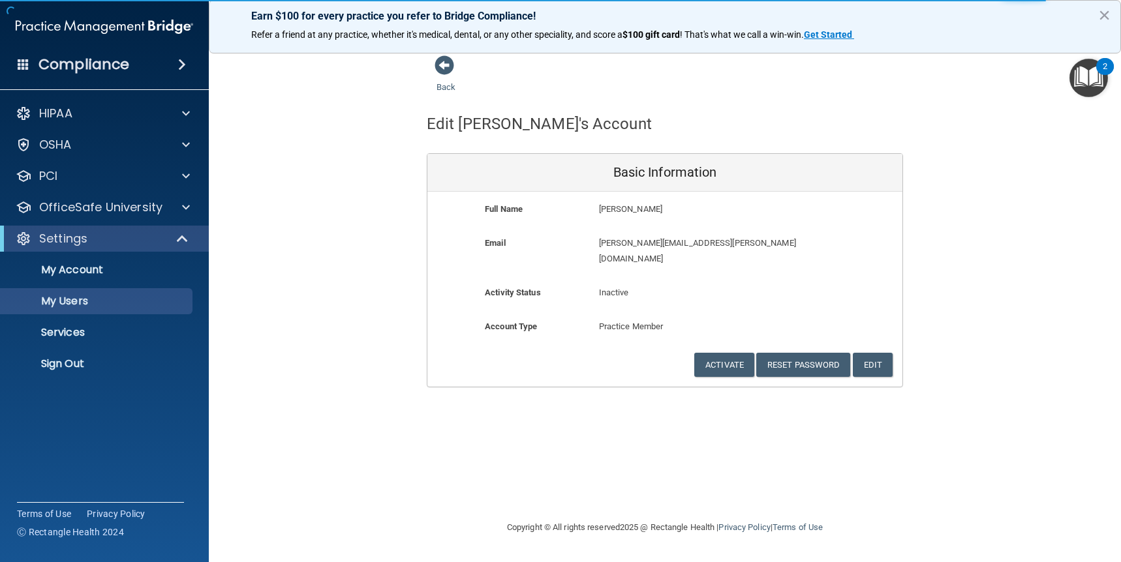
select select "20"
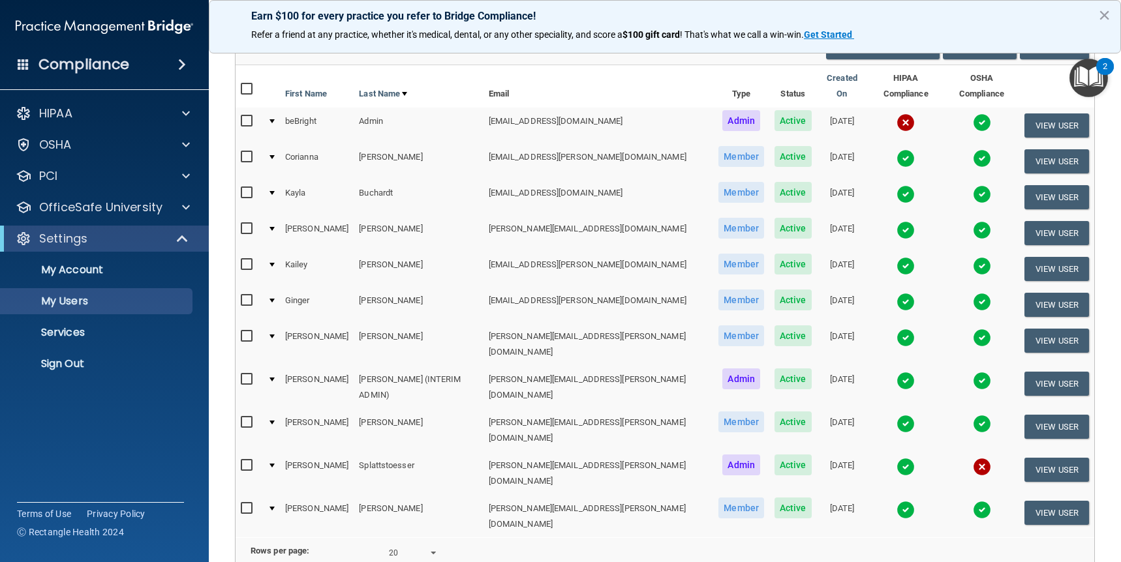
scroll to position [98, 0]
